Goal: Transaction & Acquisition: Purchase product/service

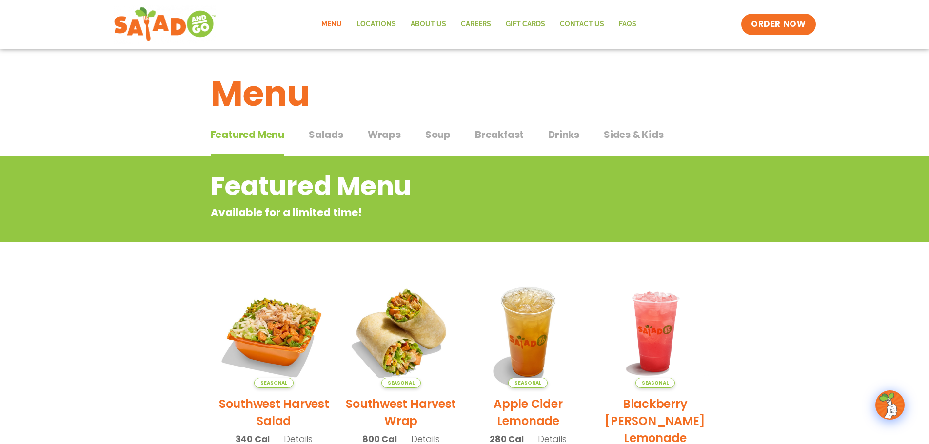
click at [555, 130] on span "Drinks" at bounding box center [563, 134] width 31 height 15
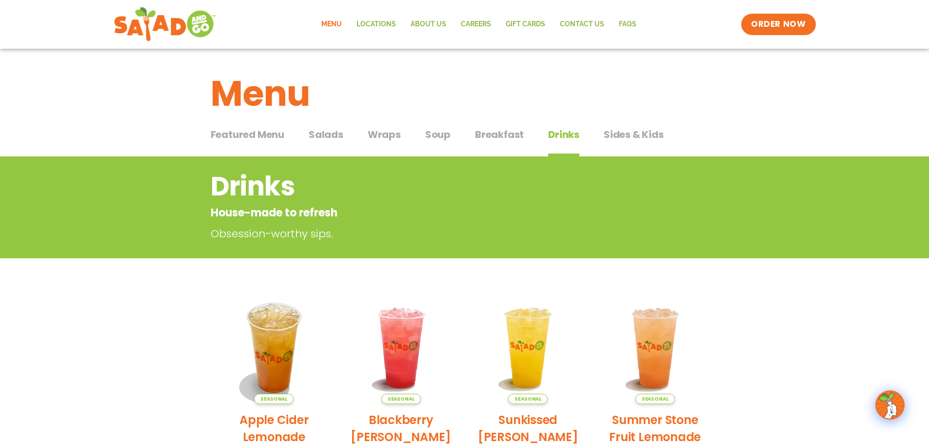
click at [435, 134] on span "Soup" at bounding box center [437, 134] width 25 height 15
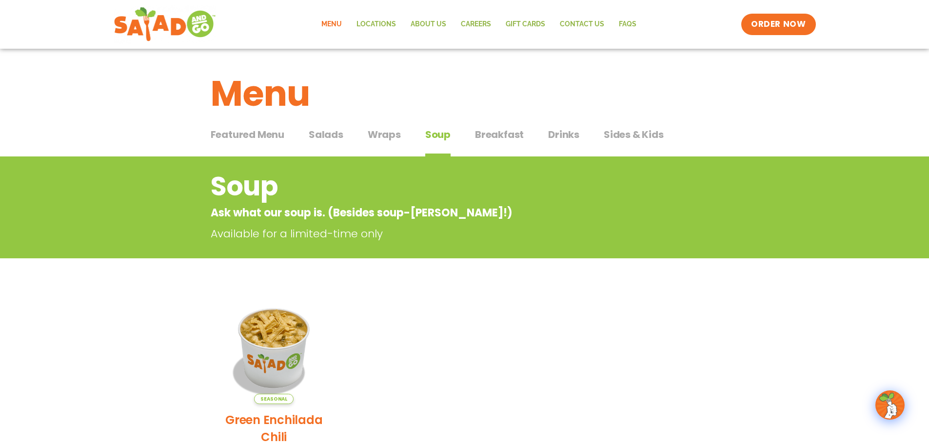
click at [329, 130] on span "Salads" at bounding box center [326, 134] width 35 height 15
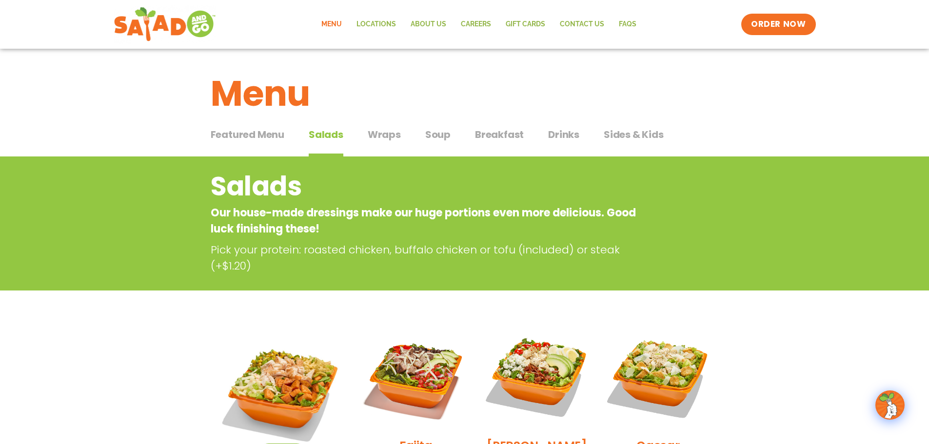
click at [651, 132] on span "Sides & Kids" at bounding box center [634, 134] width 60 height 15
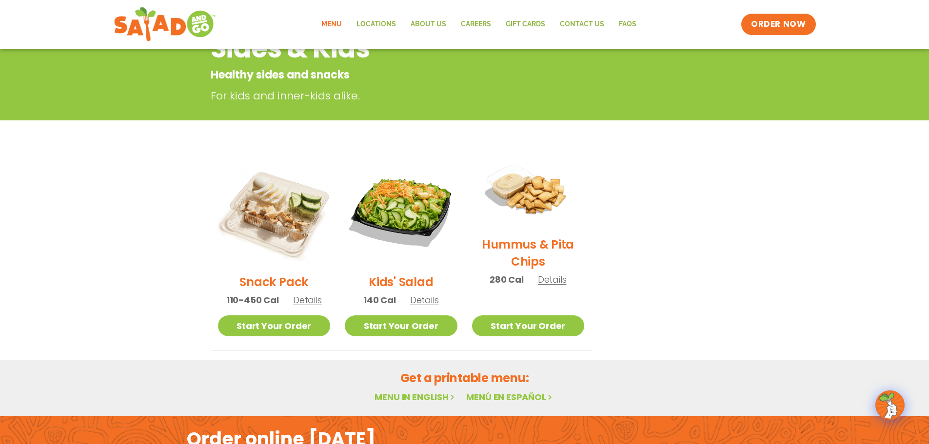
scroll to position [195, 0]
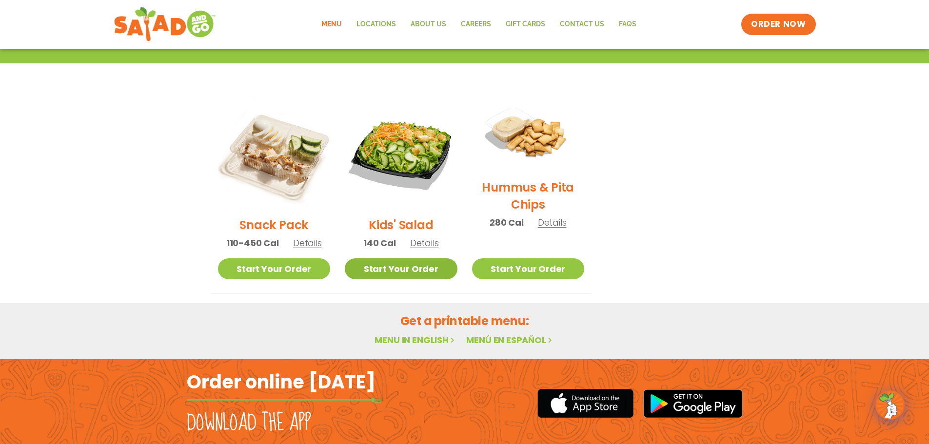
click at [396, 269] on link "Start Your Order" at bounding box center [401, 268] width 113 height 21
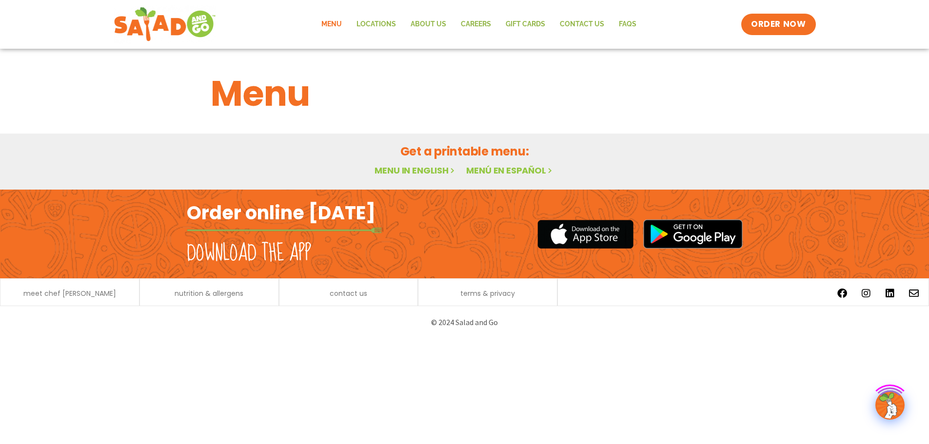
scroll to position [79, 0]
